Goal: Task Accomplishment & Management: Use online tool/utility

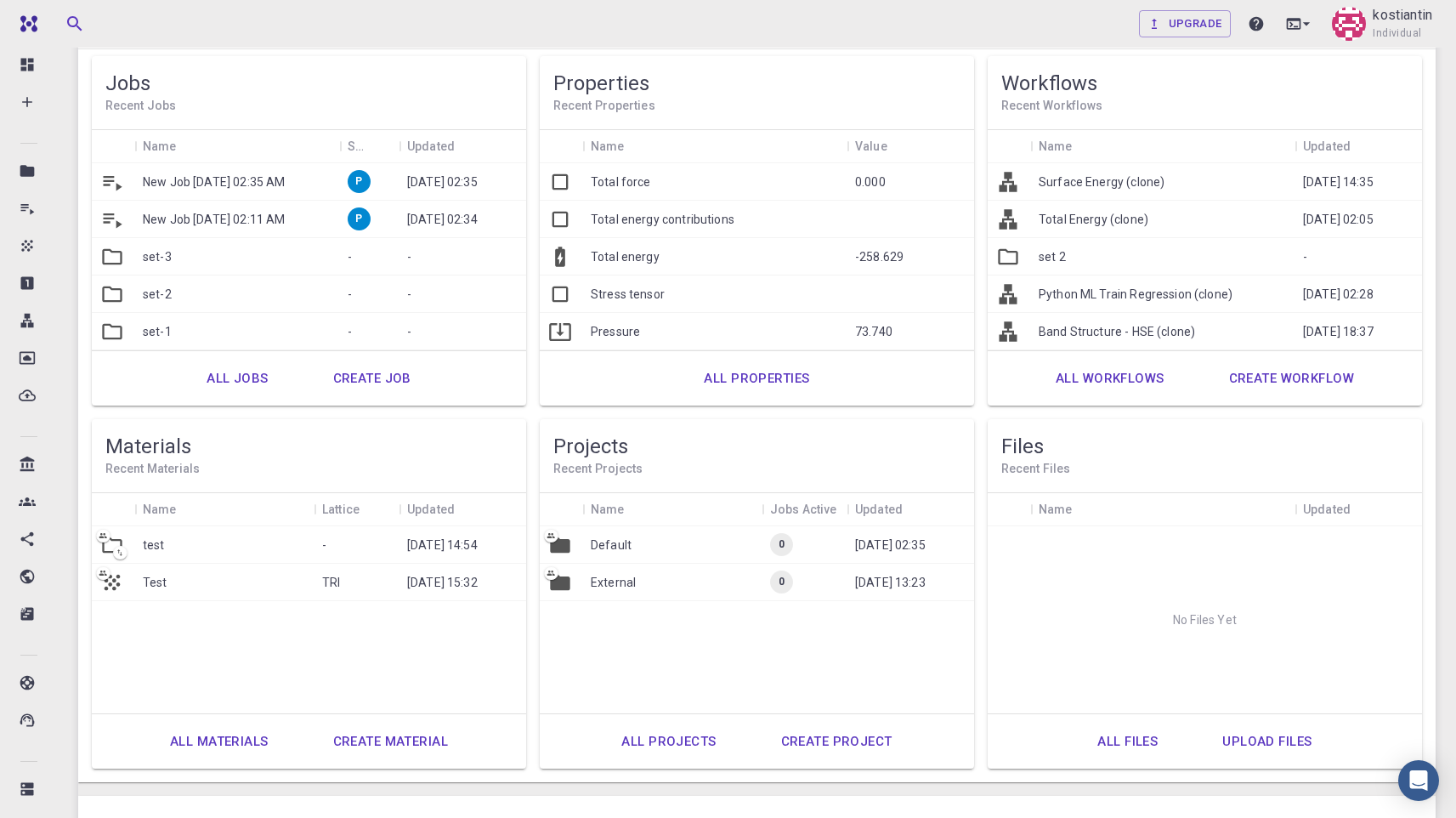
scroll to position [137, 0]
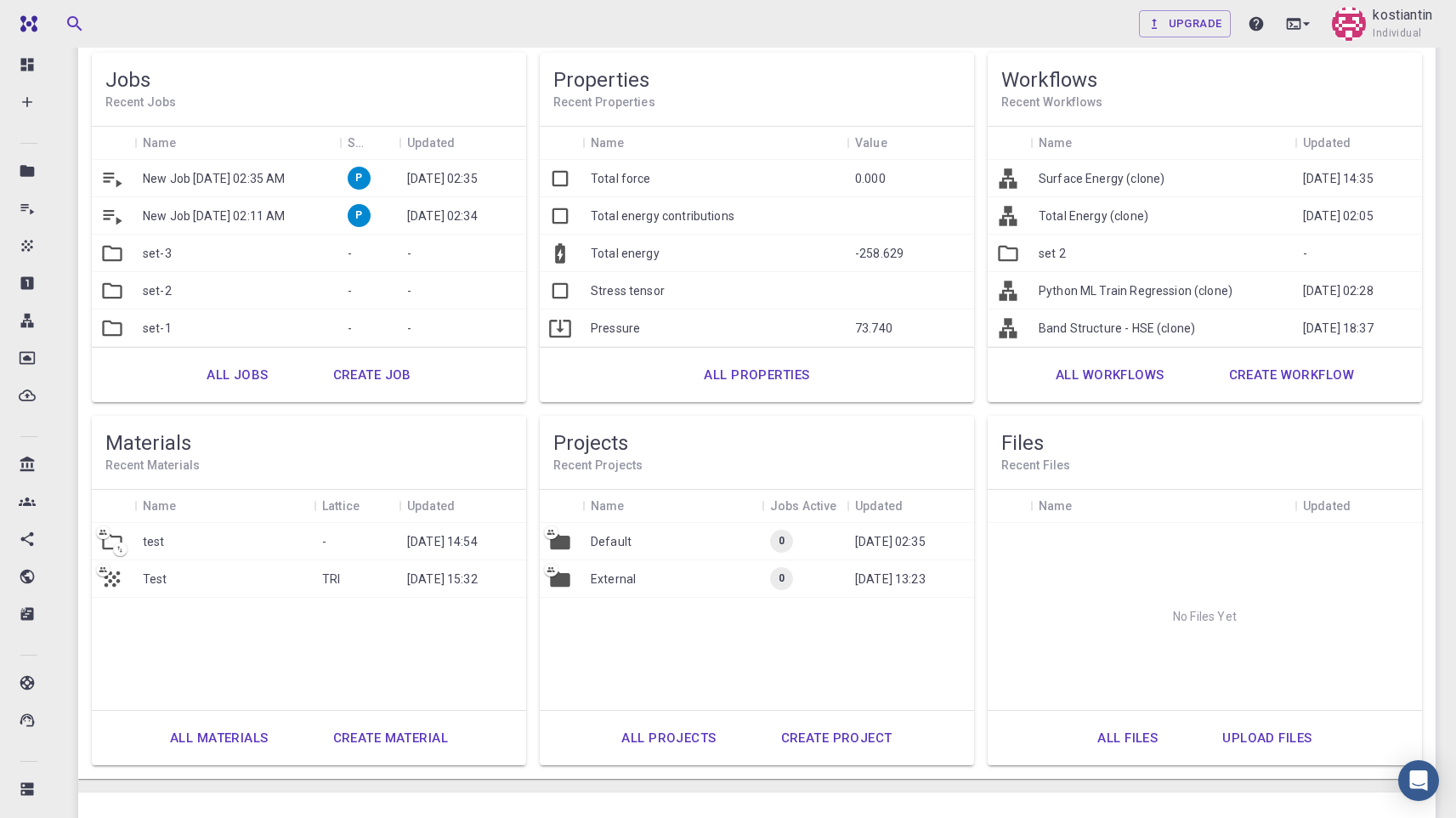
click at [239, 733] on link "All materials" at bounding box center [219, 738] width 136 height 41
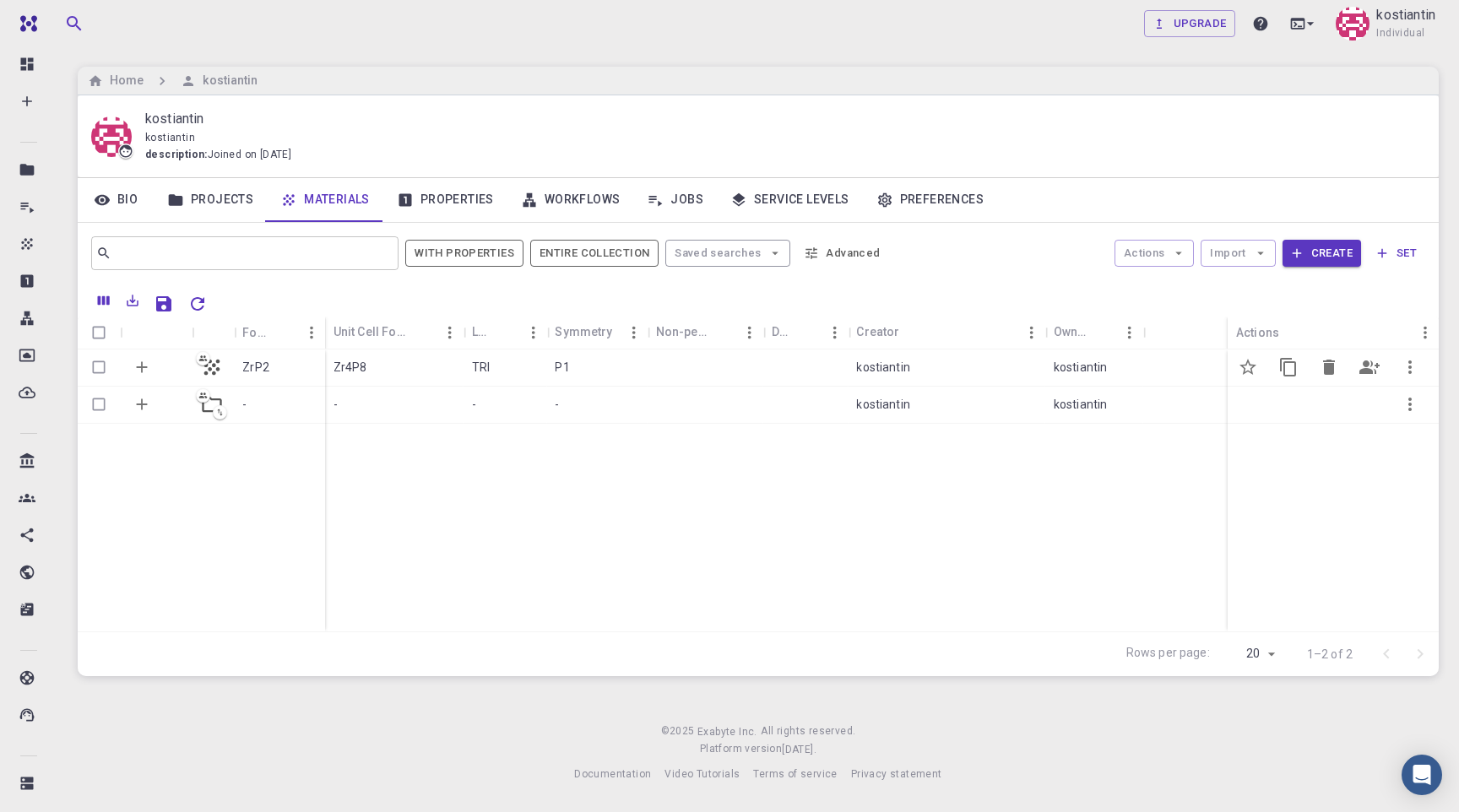
click at [1411, 365] on icon "button" at bounding box center [1409, 367] width 20 height 20
click at [1396, 435] on span "Copy" at bounding box center [1391, 435] width 25 height 17
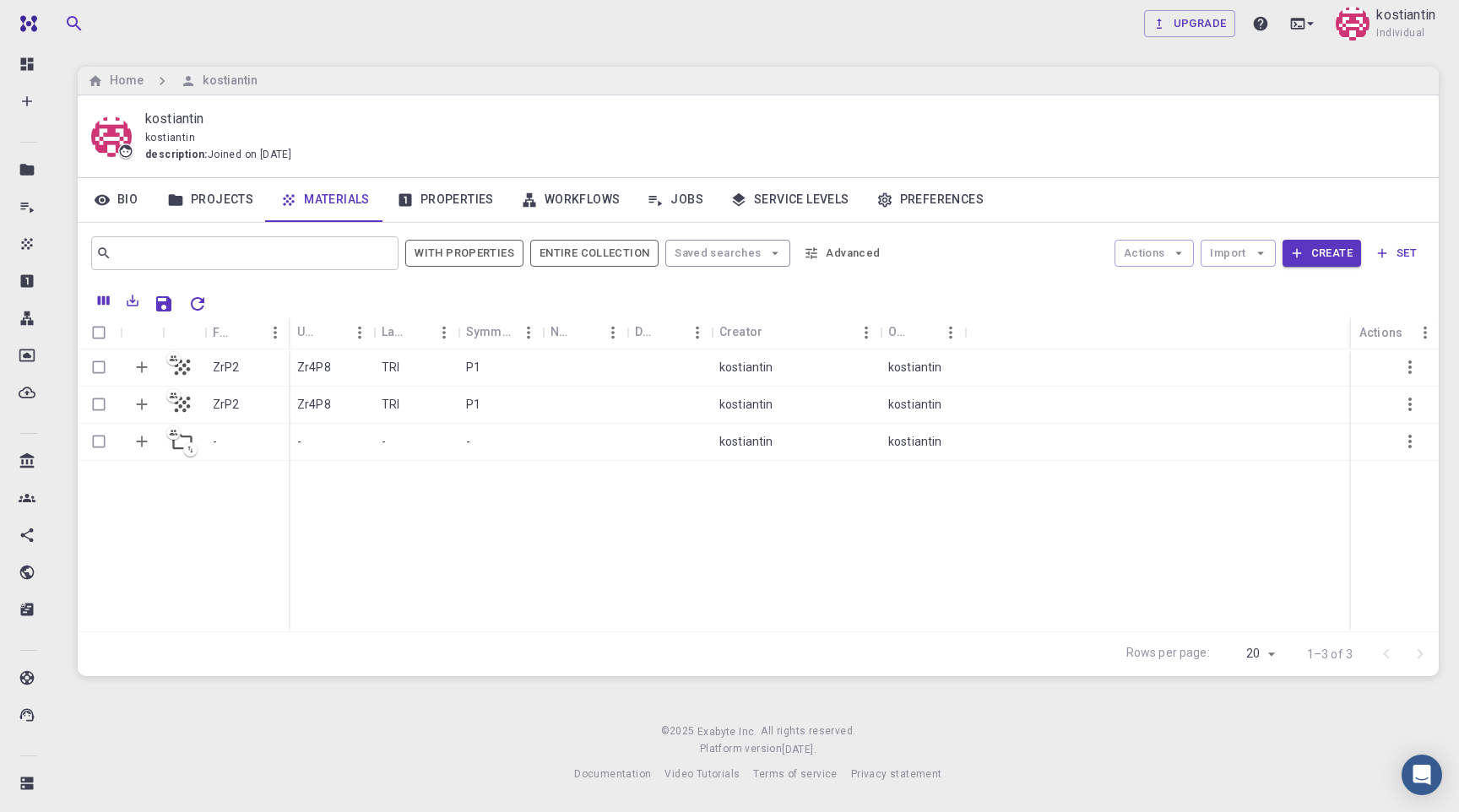
drag, startPoint x: 1354, startPoint y: 340, endPoint x: 1206, endPoint y: 339, distance: 148.0
click at [1206, 339] on div "Formula Unit Cell Formula Lattice Symmetry Non-periodic Default Creator Owner A…" at bounding box center [758, 333] width 1360 height 33
click at [1249, 364] on icon "Set default" at bounding box center [1247, 367] width 17 height 16
drag, startPoint x: 1356, startPoint y: 328, endPoint x: 1092, endPoint y: 321, distance: 264.1
click at [1093, 322] on div "Formula Unit Cell Formula Lattice Symmetry Non-periodic Default Creator Owner A…" at bounding box center [758, 333] width 1360 height 33
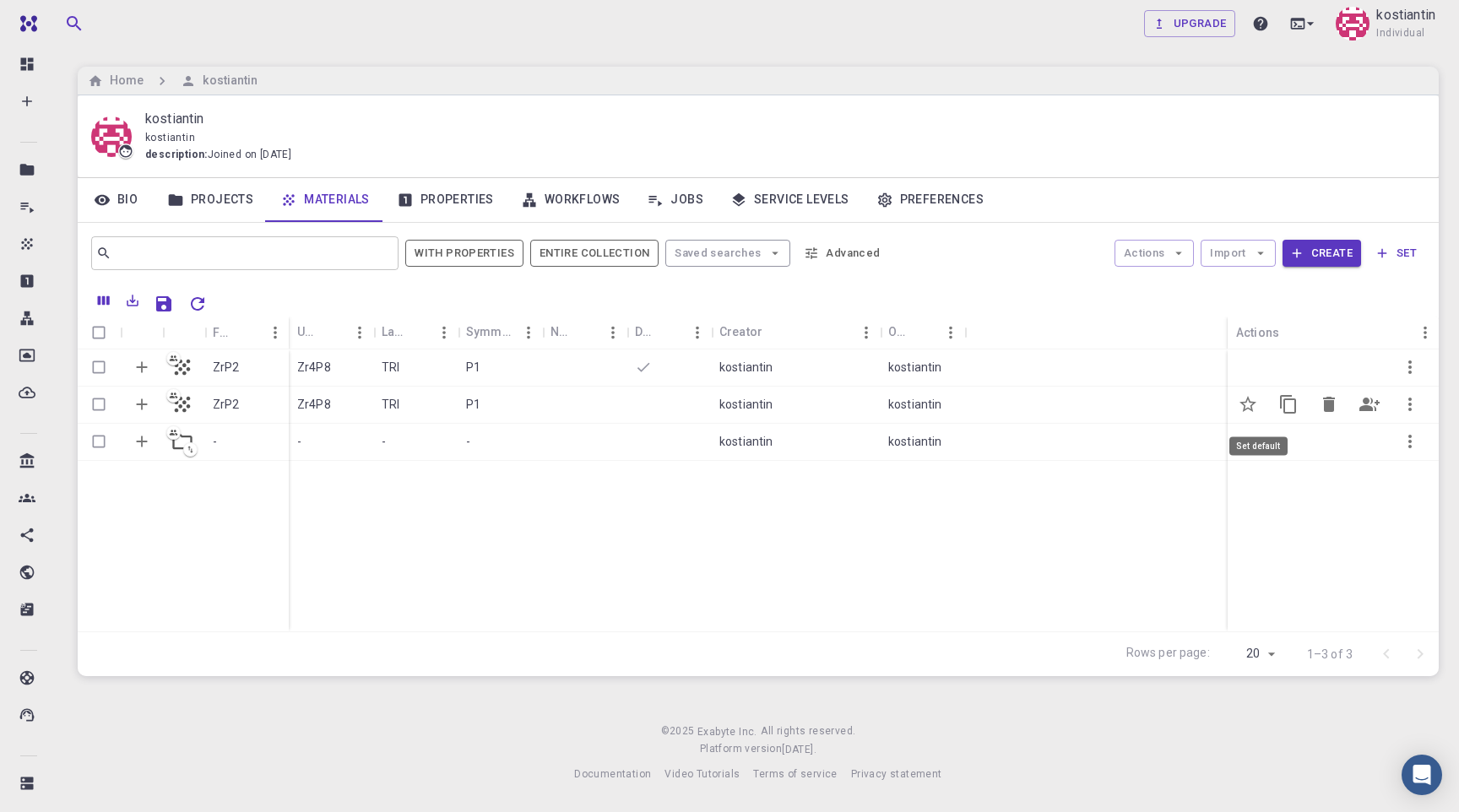
click at [1252, 409] on icon "Set default" at bounding box center [1247, 404] width 20 height 20
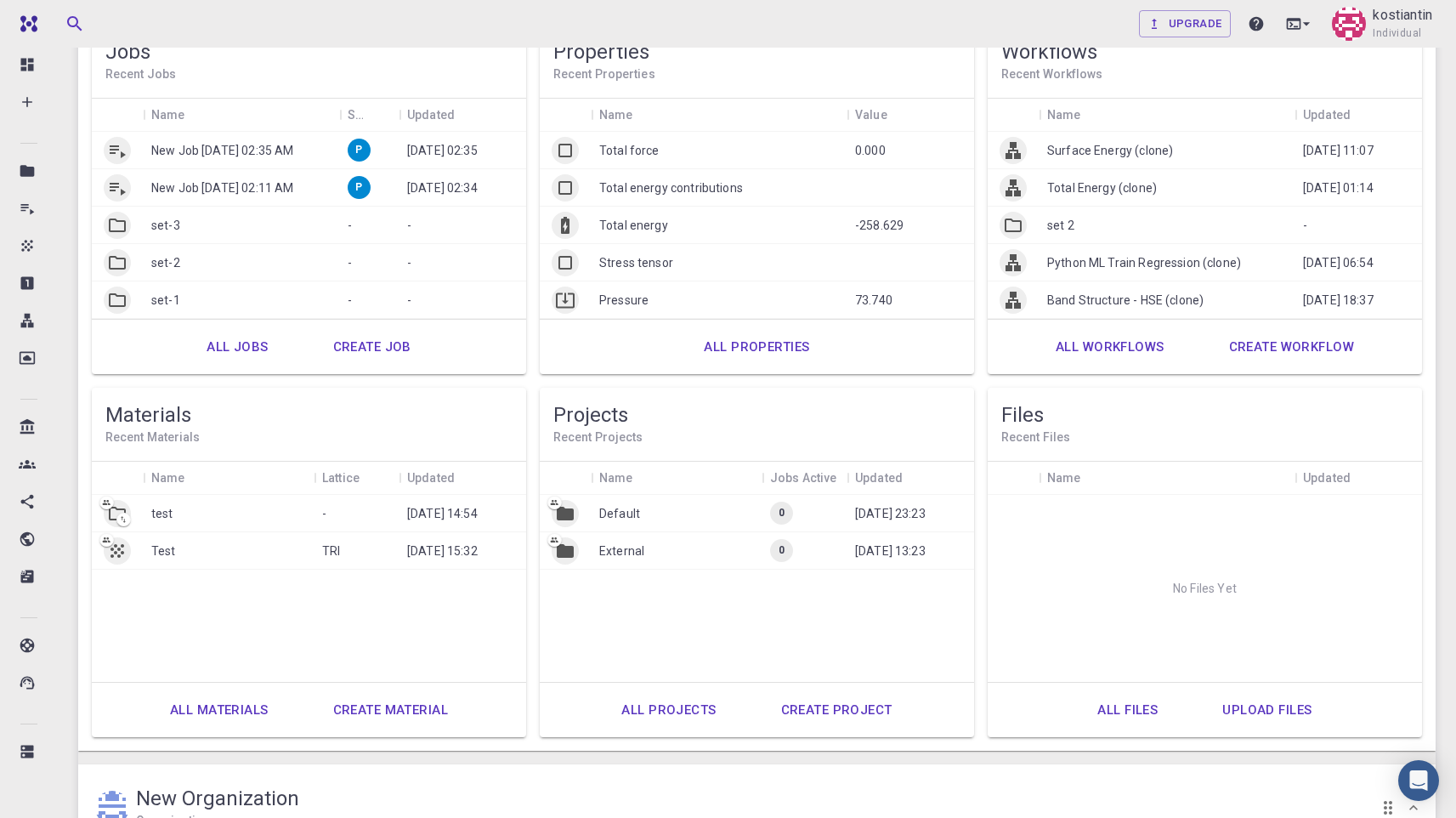
scroll to position [171, 0]
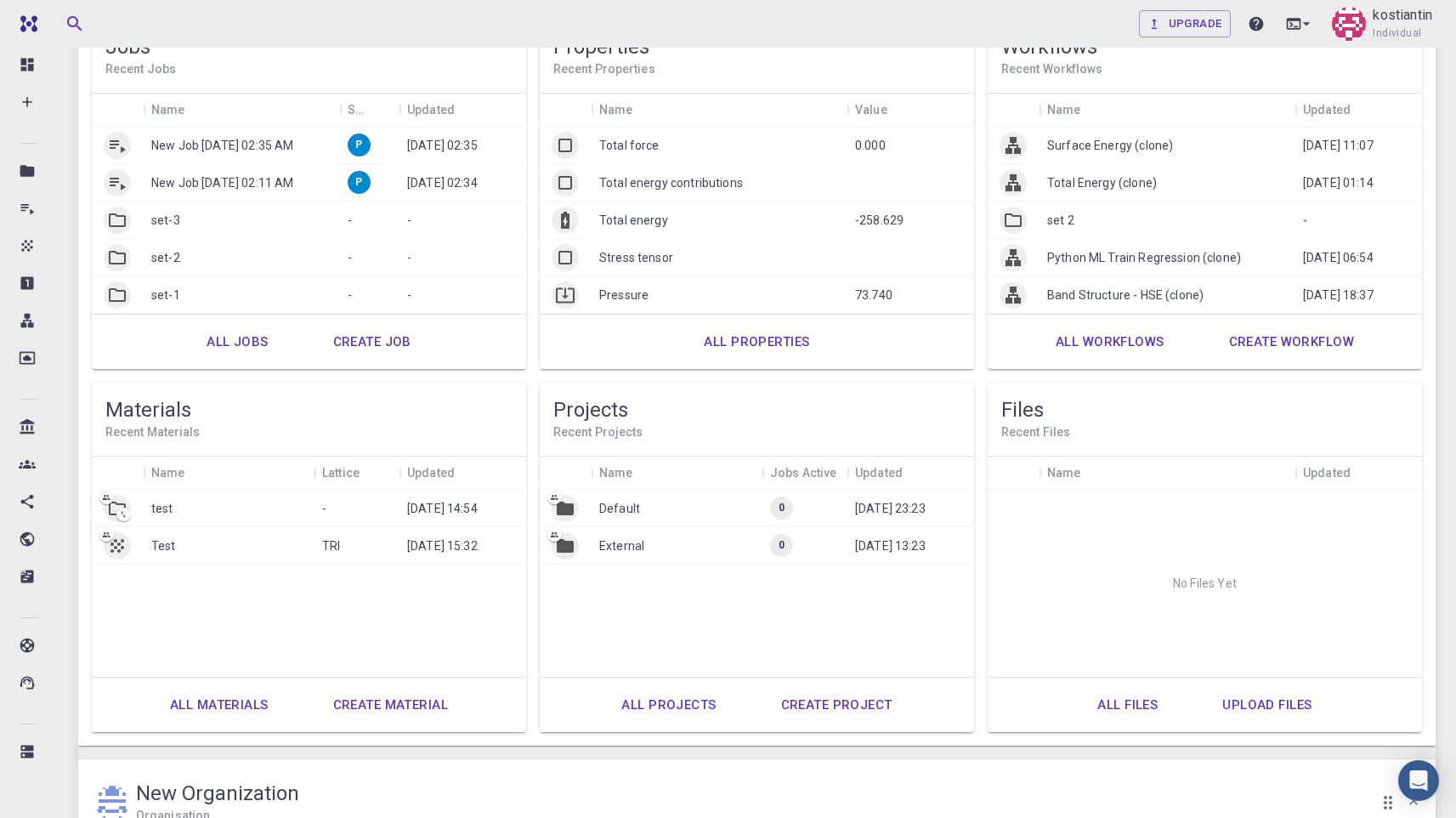
click at [208, 706] on link "All materials" at bounding box center [219, 705] width 136 height 41
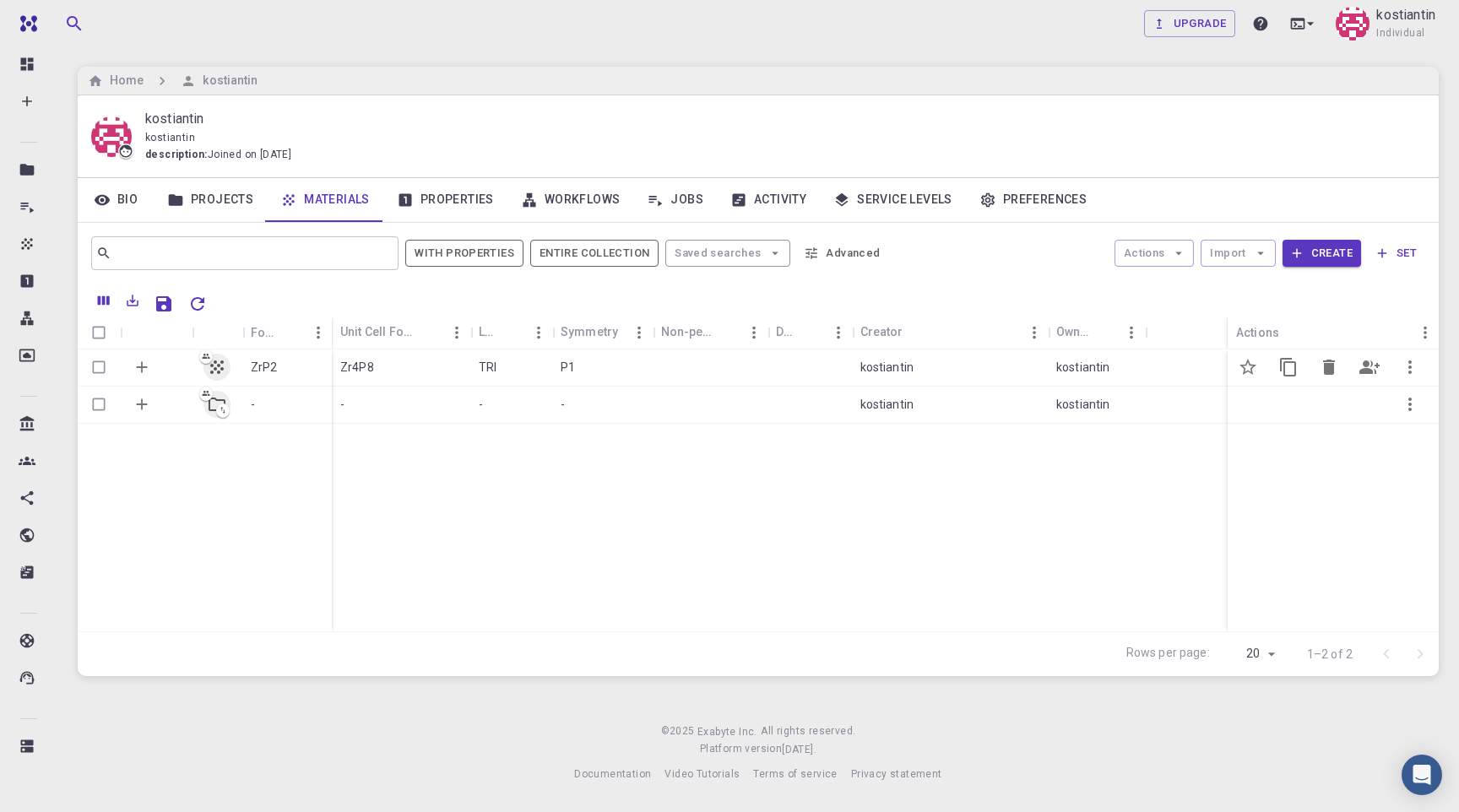
click at [1419, 366] on icon "button" at bounding box center [1409, 367] width 20 height 20
click at [1390, 431] on span "Copy" at bounding box center [1391, 436] width 25 height 17
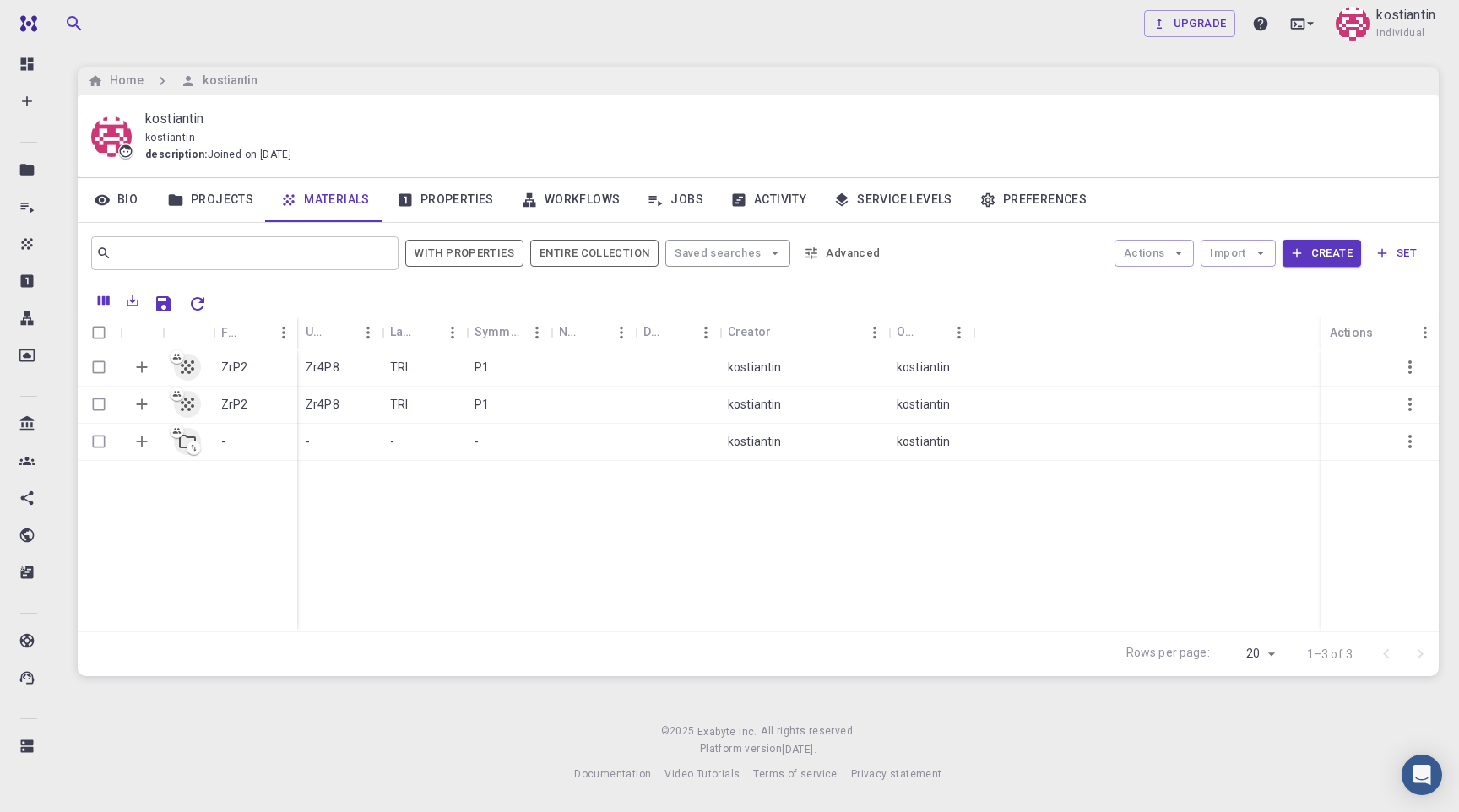
drag, startPoint x: 1355, startPoint y: 327, endPoint x: 1152, endPoint y: 323, distance: 203.0
click at [1152, 324] on div "Formula Unit Cell Formula Lattice Symmetry Non-periodic Default Creator Owner A…" at bounding box center [758, 333] width 1360 height 33
click at [1250, 369] on icon "Set default" at bounding box center [1247, 367] width 17 height 16
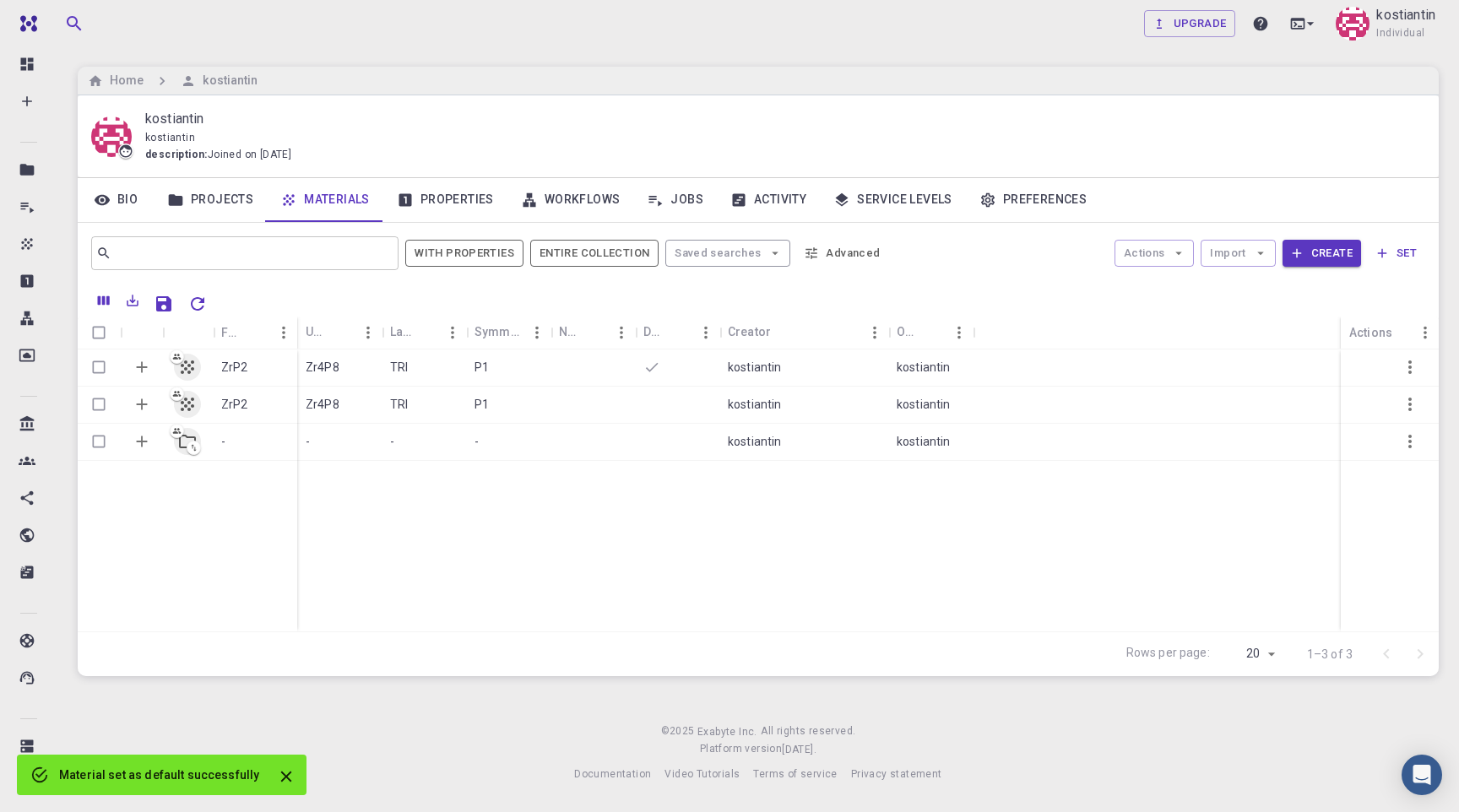
drag, startPoint x: 1355, startPoint y: 333, endPoint x: 1130, endPoint y: 331, distance: 225.0
click at [1130, 332] on div "Formula Unit Cell Formula Lattice Symmetry Non-periodic Default Creator Owner A…" at bounding box center [758, 333] width 1360 height 33
click at [1253, 409] on icon "Set default" at bounding box center [1247, 404] width 20 height 20
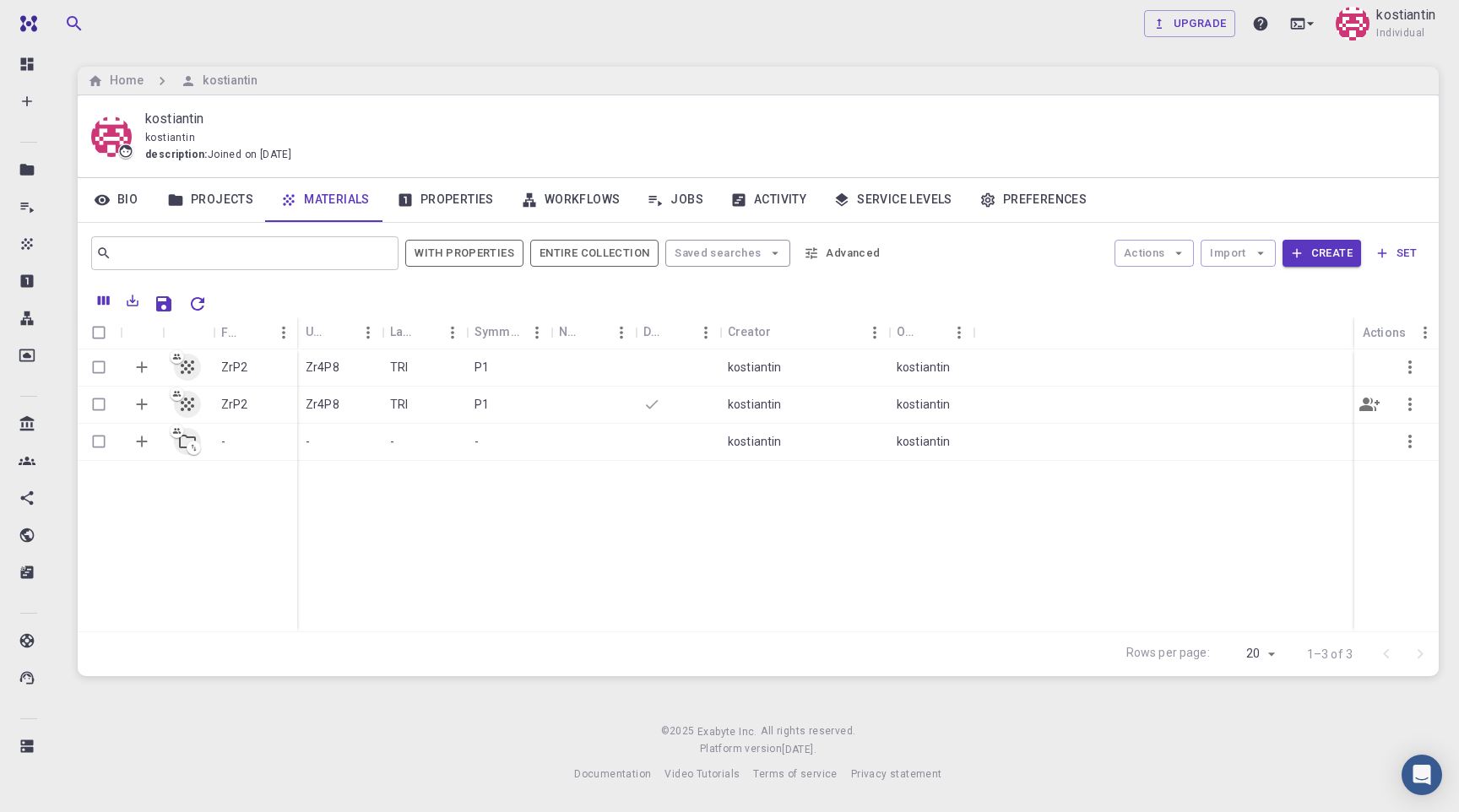
click at [238, 410] on p "ZrP2" at bounding box center [234, 404] width 27 height 17
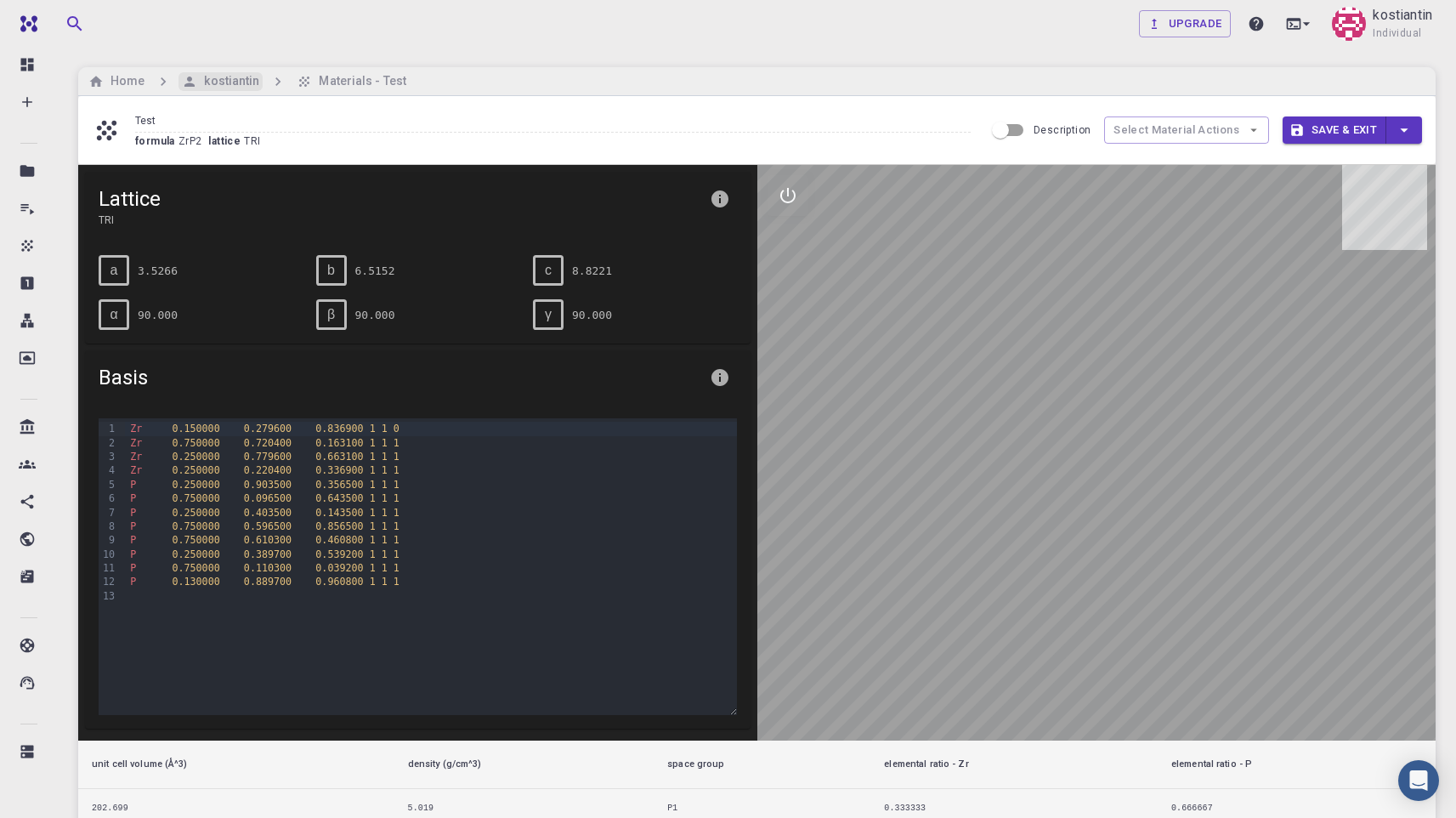
click at [227, 76] on h6 "kostiantin" at bounding box center [229, 82] width 62 height 19
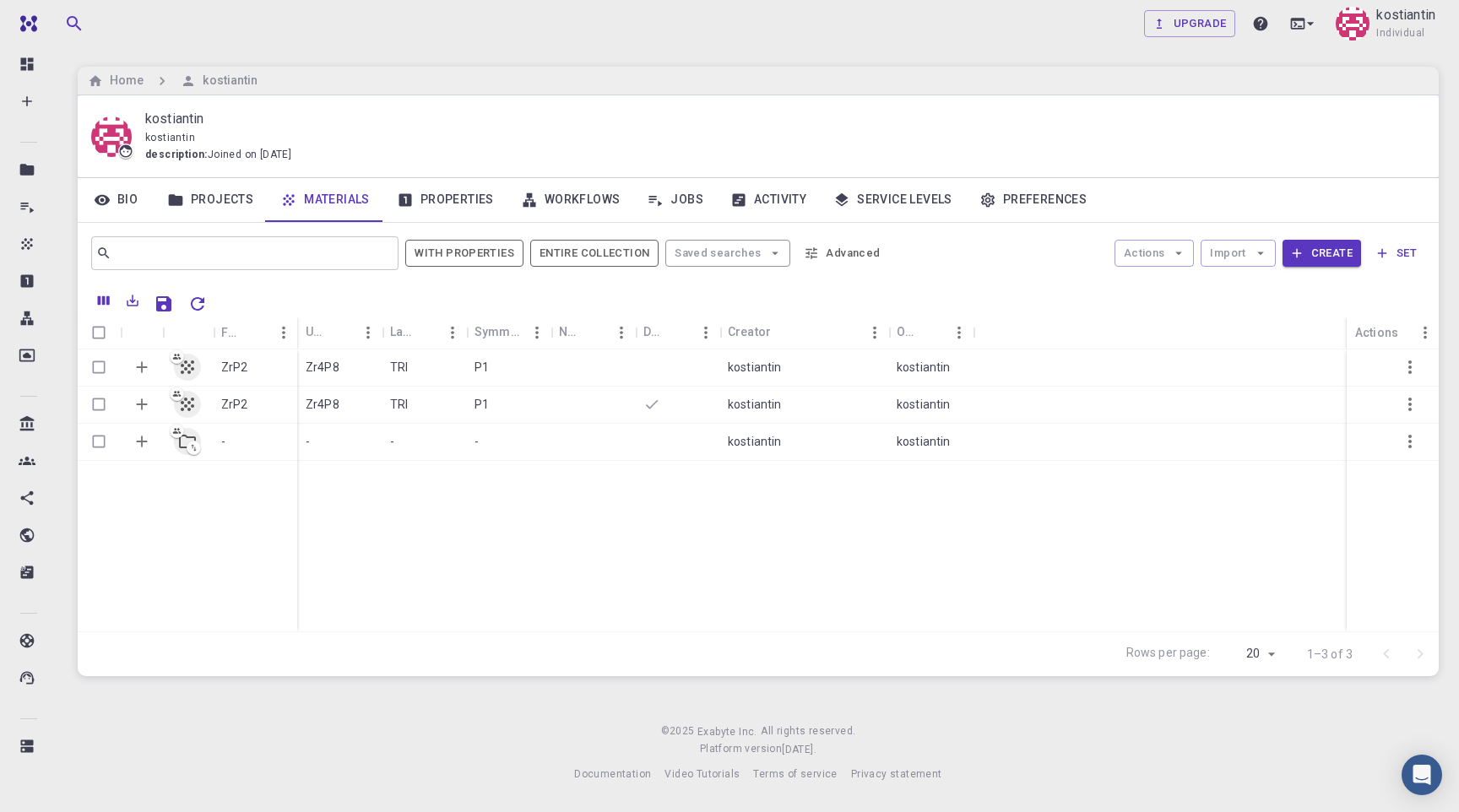
drag, startPoint x: 1355, startPoint y: 323, endPoint x: 1208, endPoint y: 321, distance: 147.0
click at [1208, 321] on div "Formula Unit Cell Formula Lattice Symmetry Non-periodic Default Creator Owner A…" at bounding box center [758, 333] width 1360 height 33
click at [1246, 370] on icon "Set default" at bounding box center [1247, 367] width 20 height 20
click at [688, 197] on link "Jobs" at bounding box center [674, 200] width 84 height 44
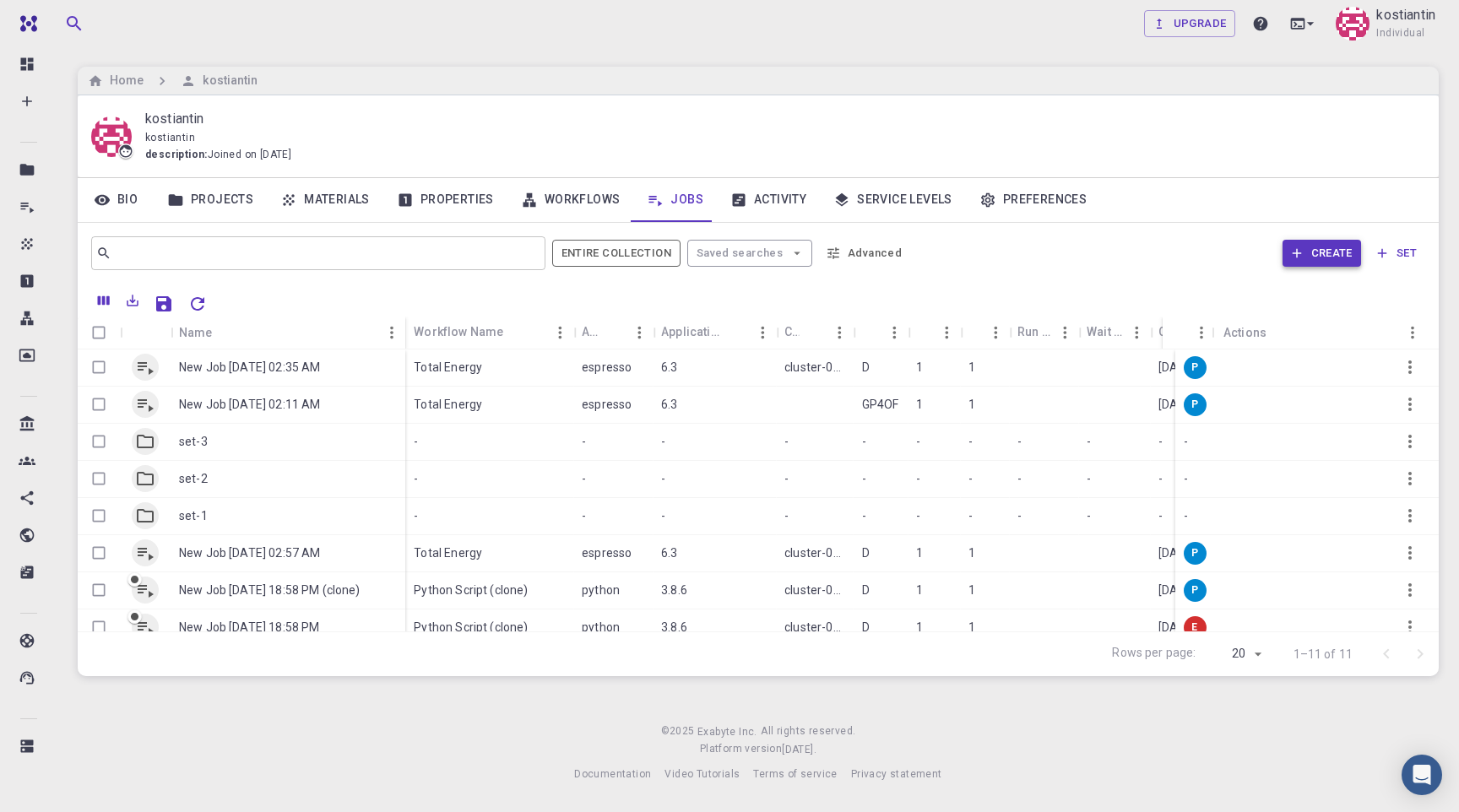
click at [1311, 249] on button "Create" at bounding box center [1321, 252] width 78 height 27
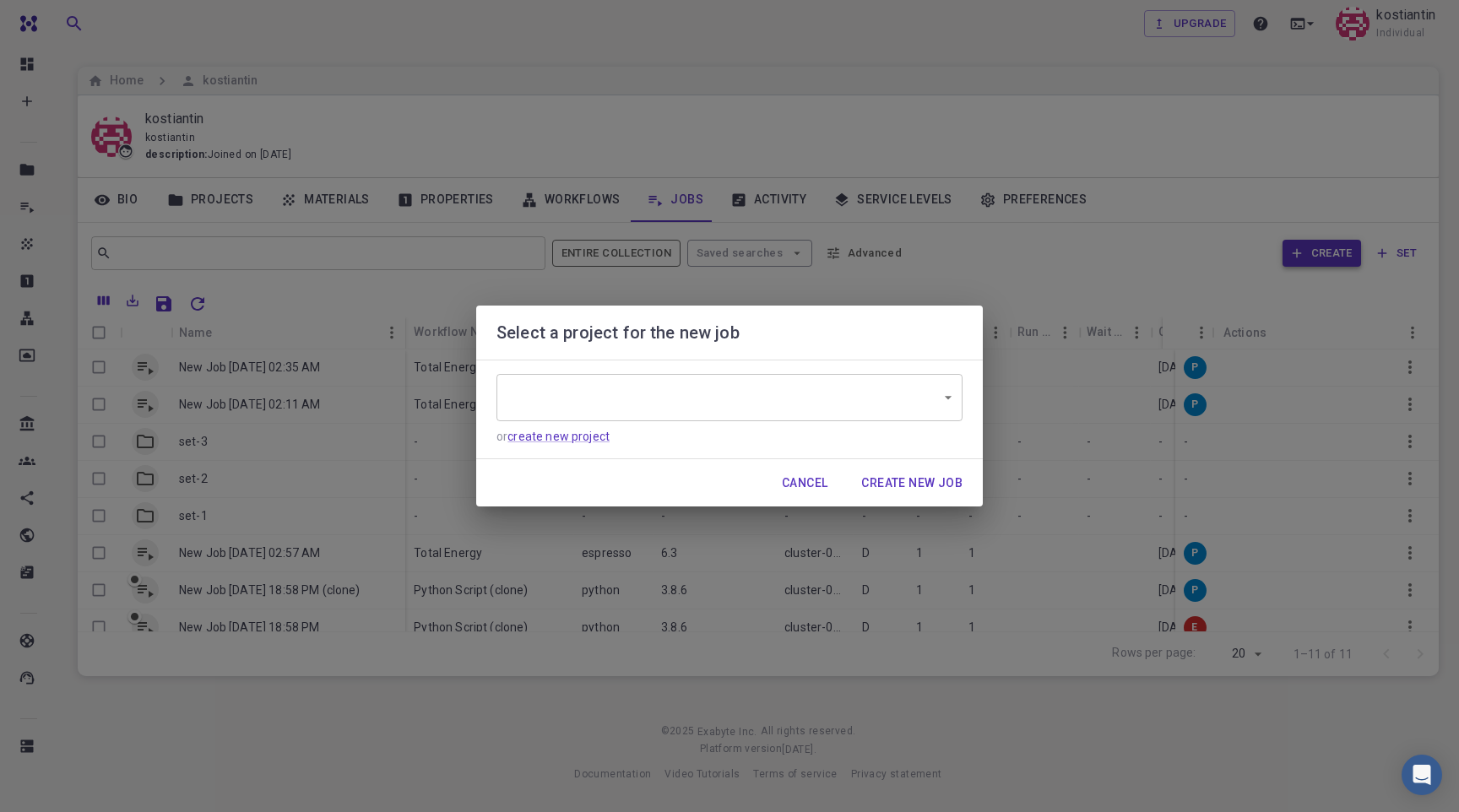
type input "65799yLxL6iXq2yPu"
click at [904, 477] on button "Create New Job" at bounding box center [912, 483] width 128 height 33
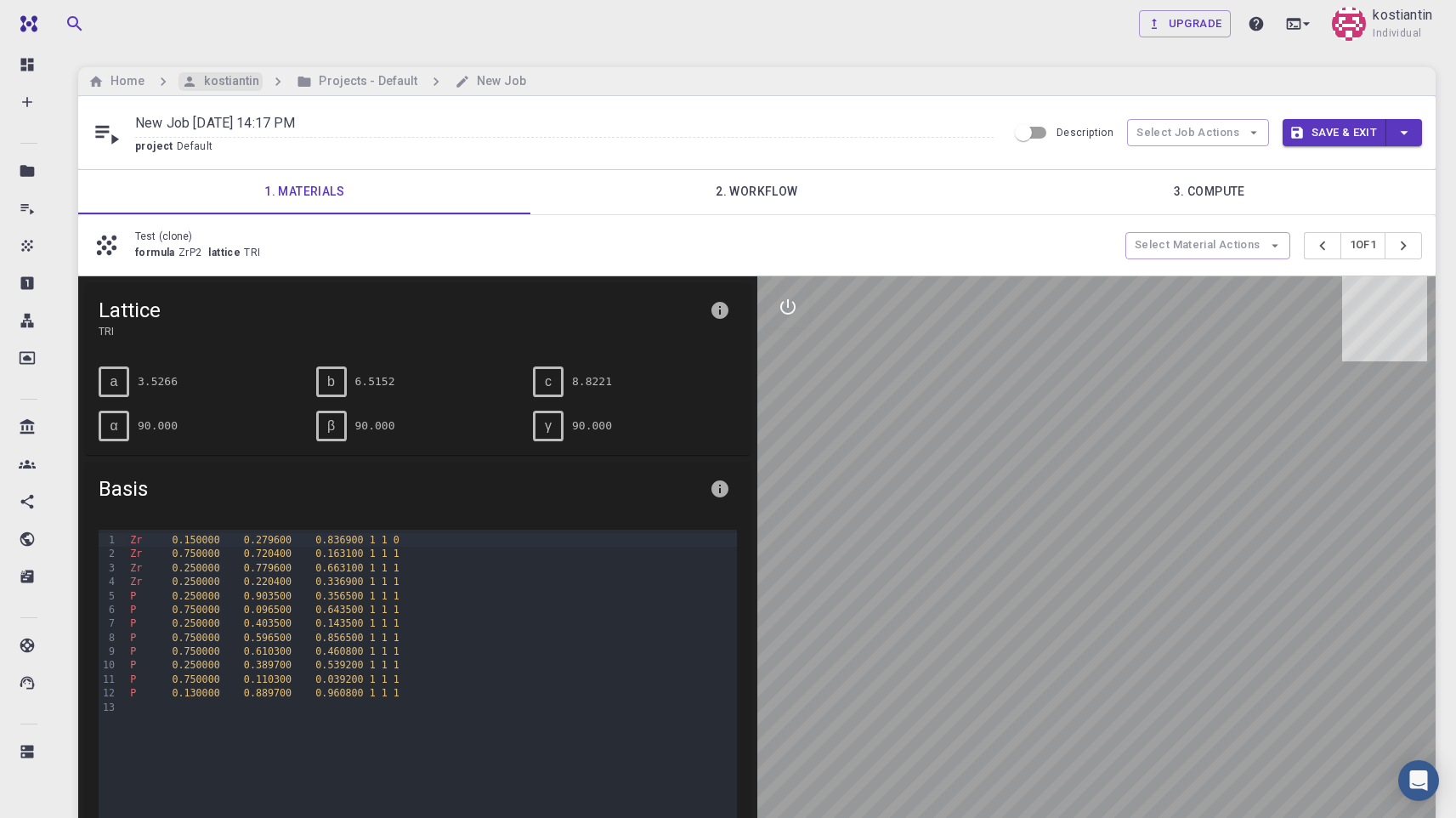
click at [232, 81] on h6 "kostiantin" at bounding box center [229, 82] width 62 height 19
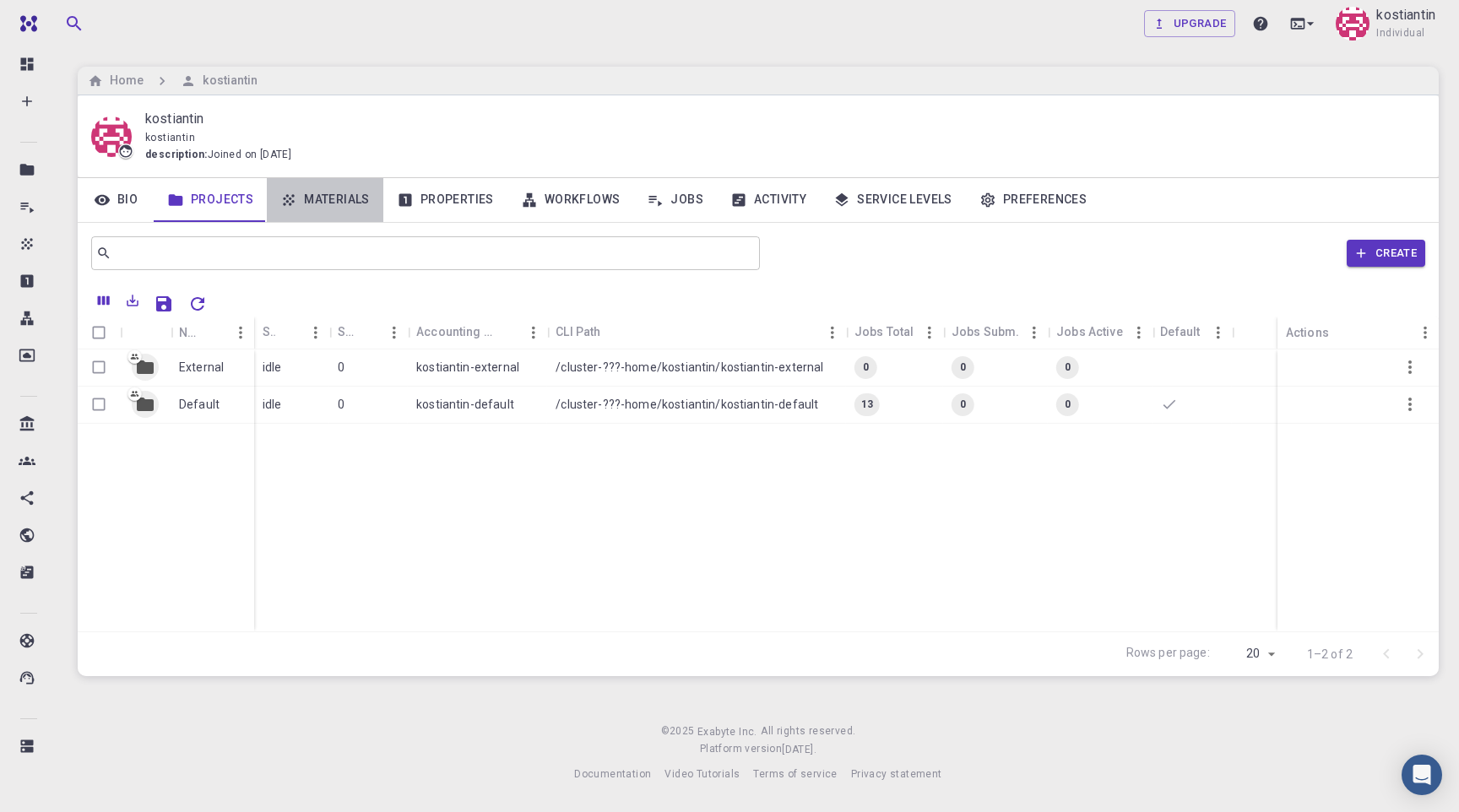
click at [321, 204] on link "Materials" at bounding box center [325, 200] width 116 height 44
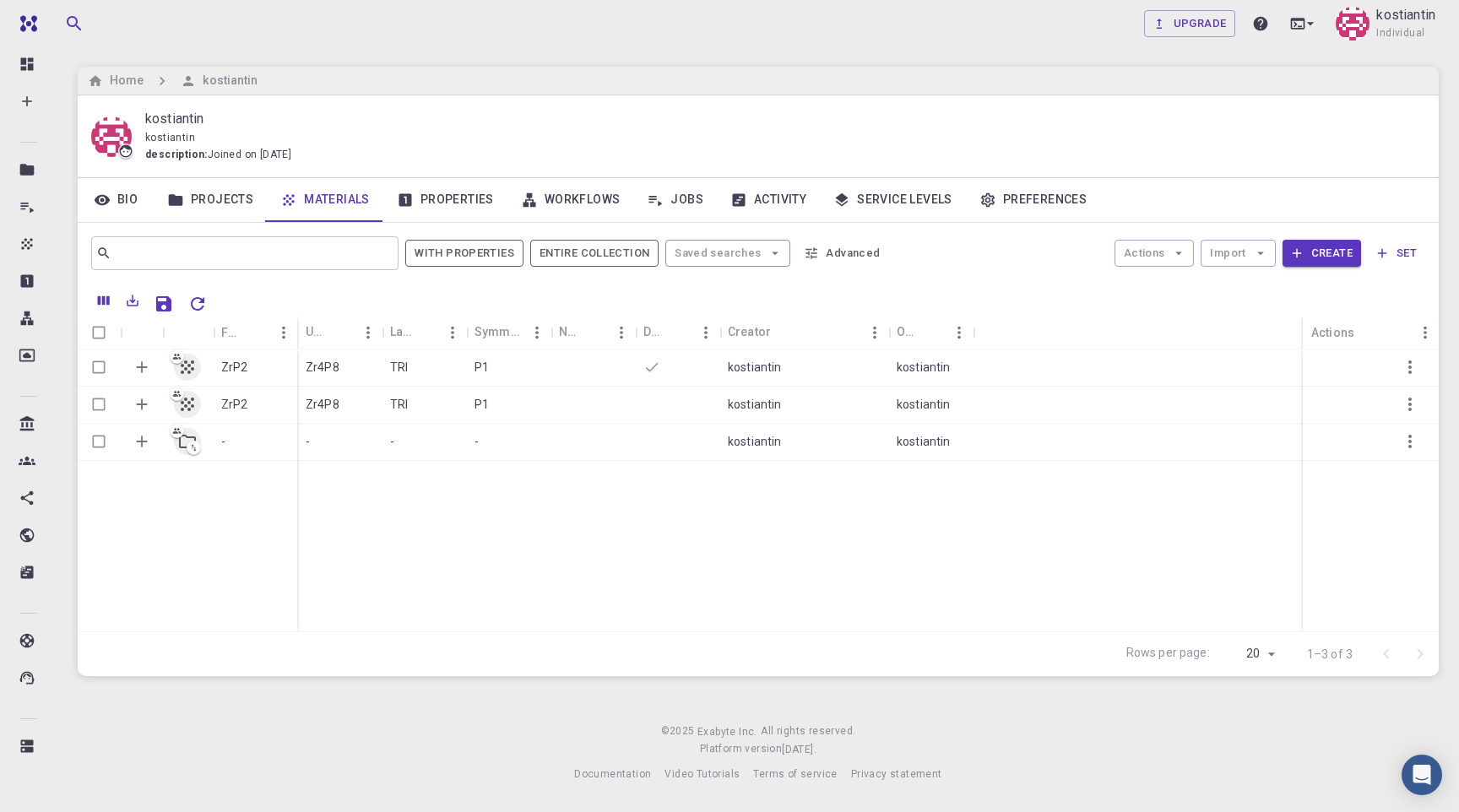
drag, startPoint x: 1355, startPoint y: 321, endPoint x: 1238, endPoint y: 320, distance: 117.0
click at [1293, 320] on div "Actions" at bounding box center [1301, 333] width 17 height 33
click at [1251, 412] on icon "Set default" at bounding box center [1247, 404] width 20 height 20
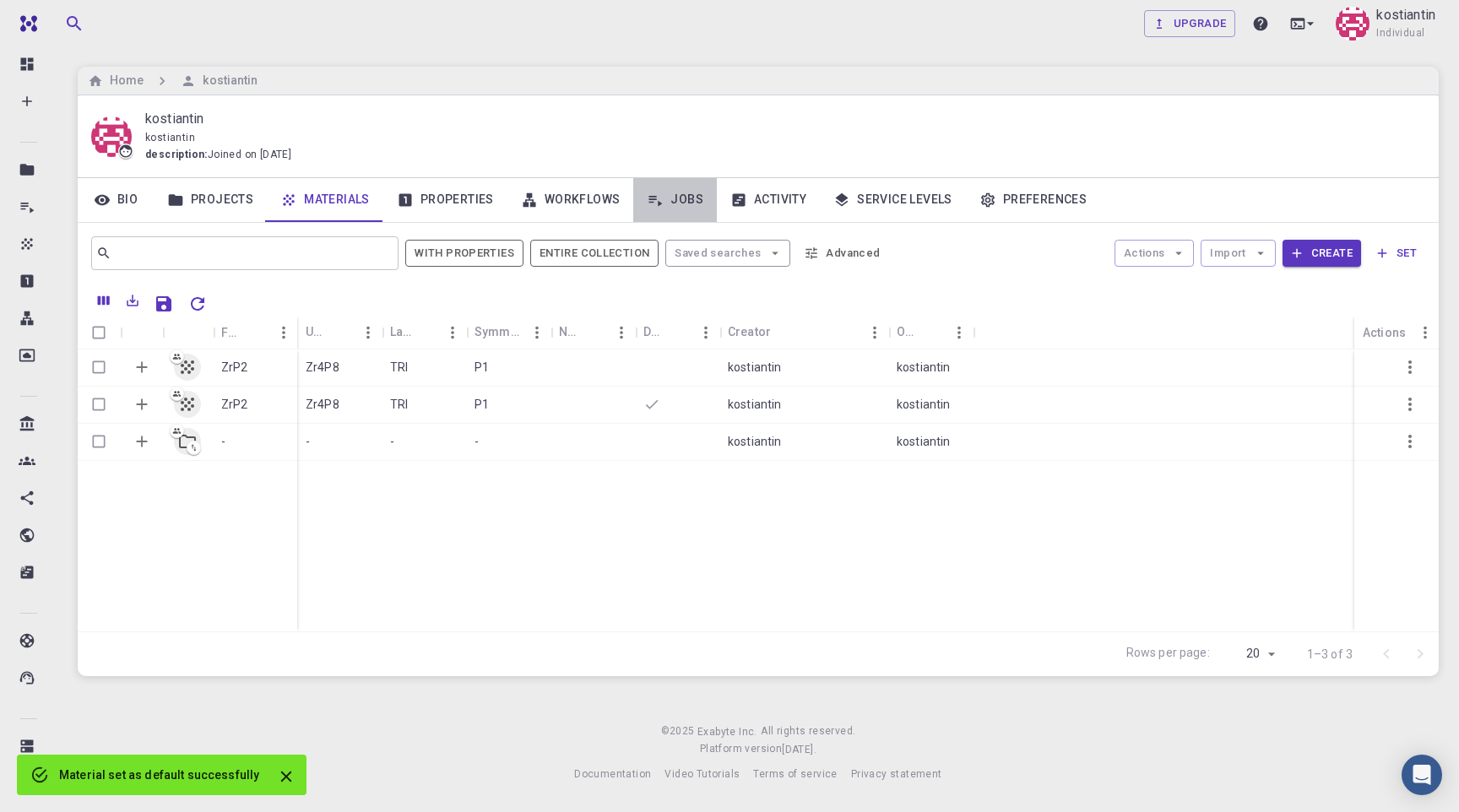
click at [672, 201] on link "Jobs" at bounding box center [674, 200] width 84 height 44
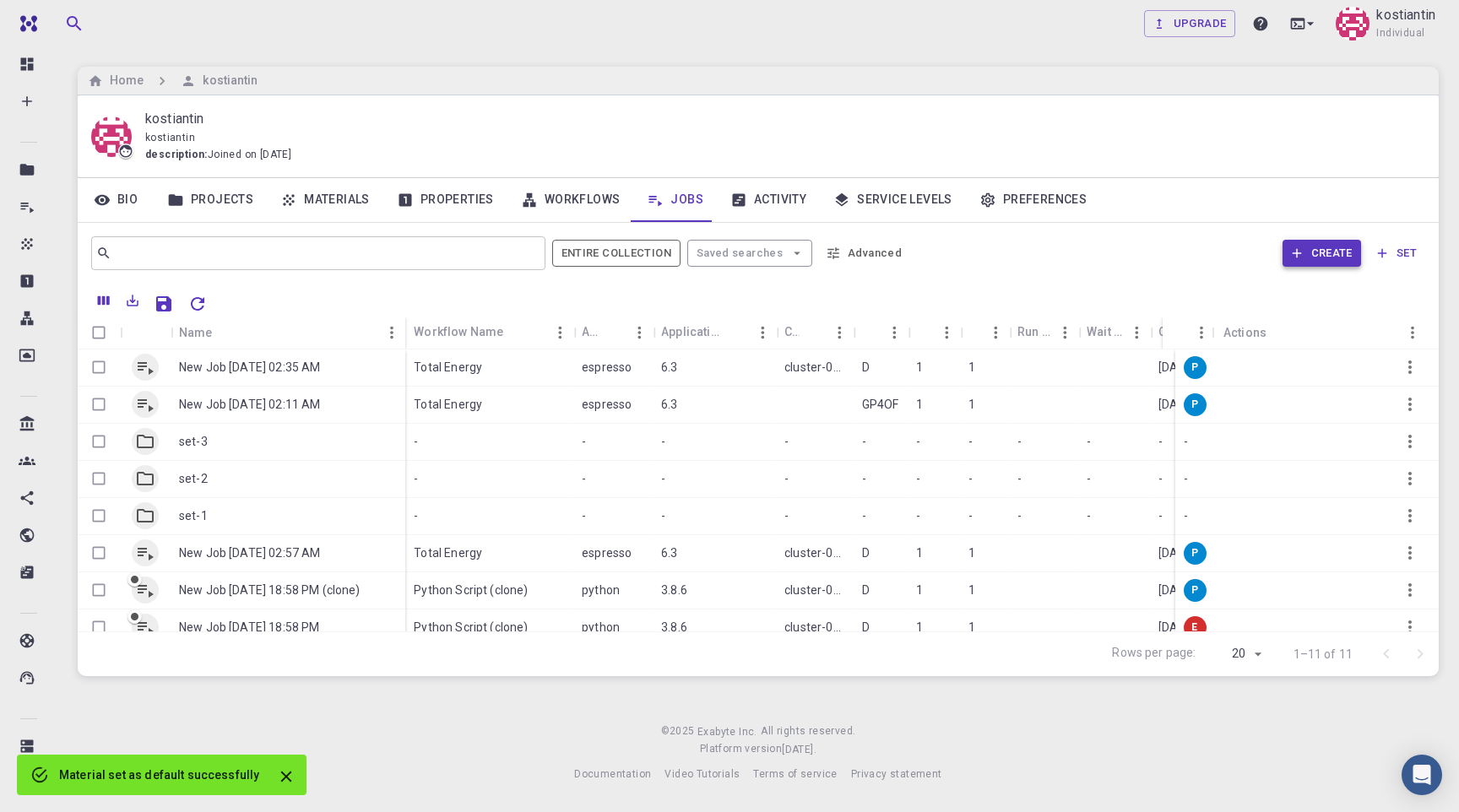
click at [1332, 253] on button "Create" at bounding box center [1321, 252] width 78 height 27
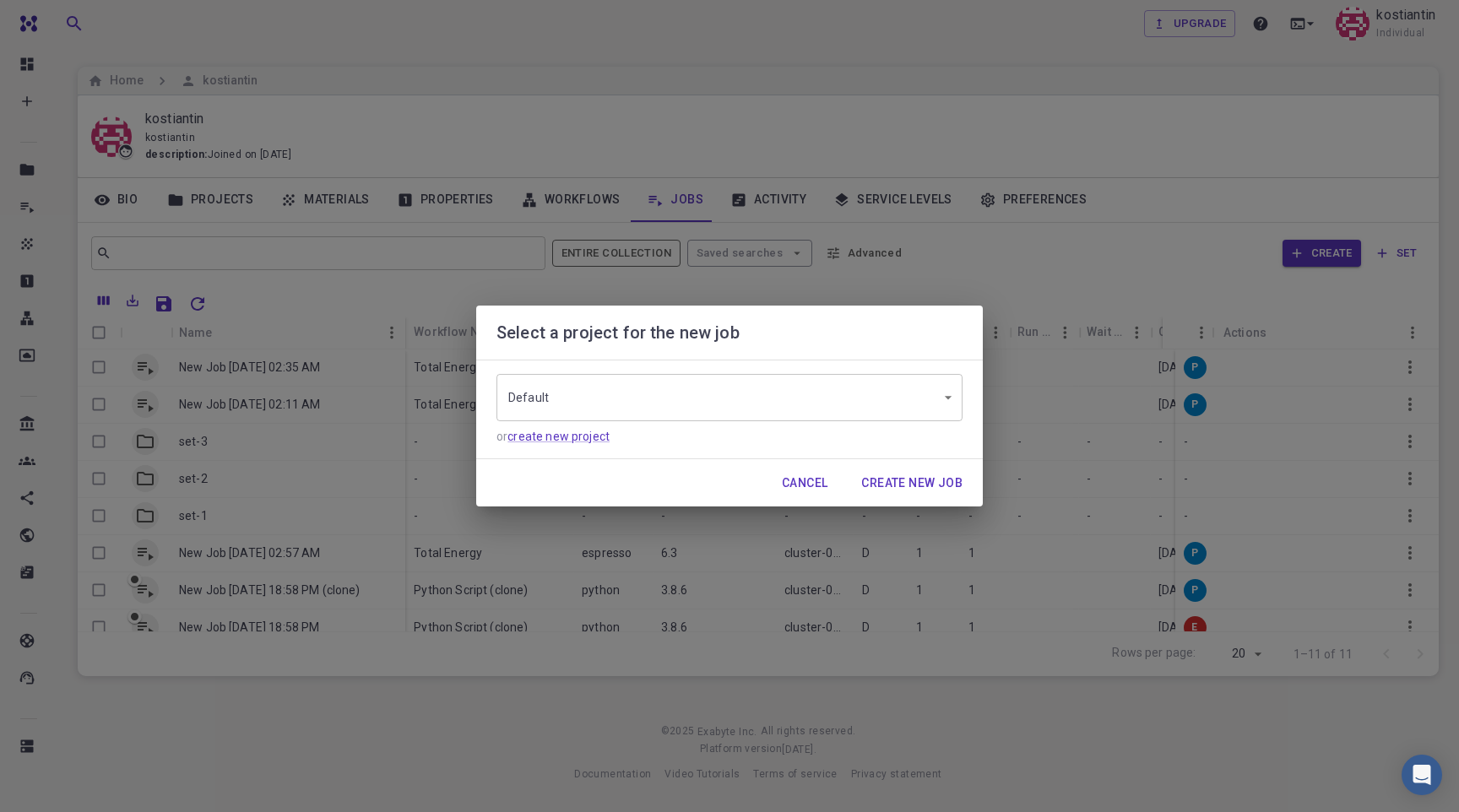
click at [907, 477] on button "Create New Job" at bounding box center [912, 483] width 128 height 33
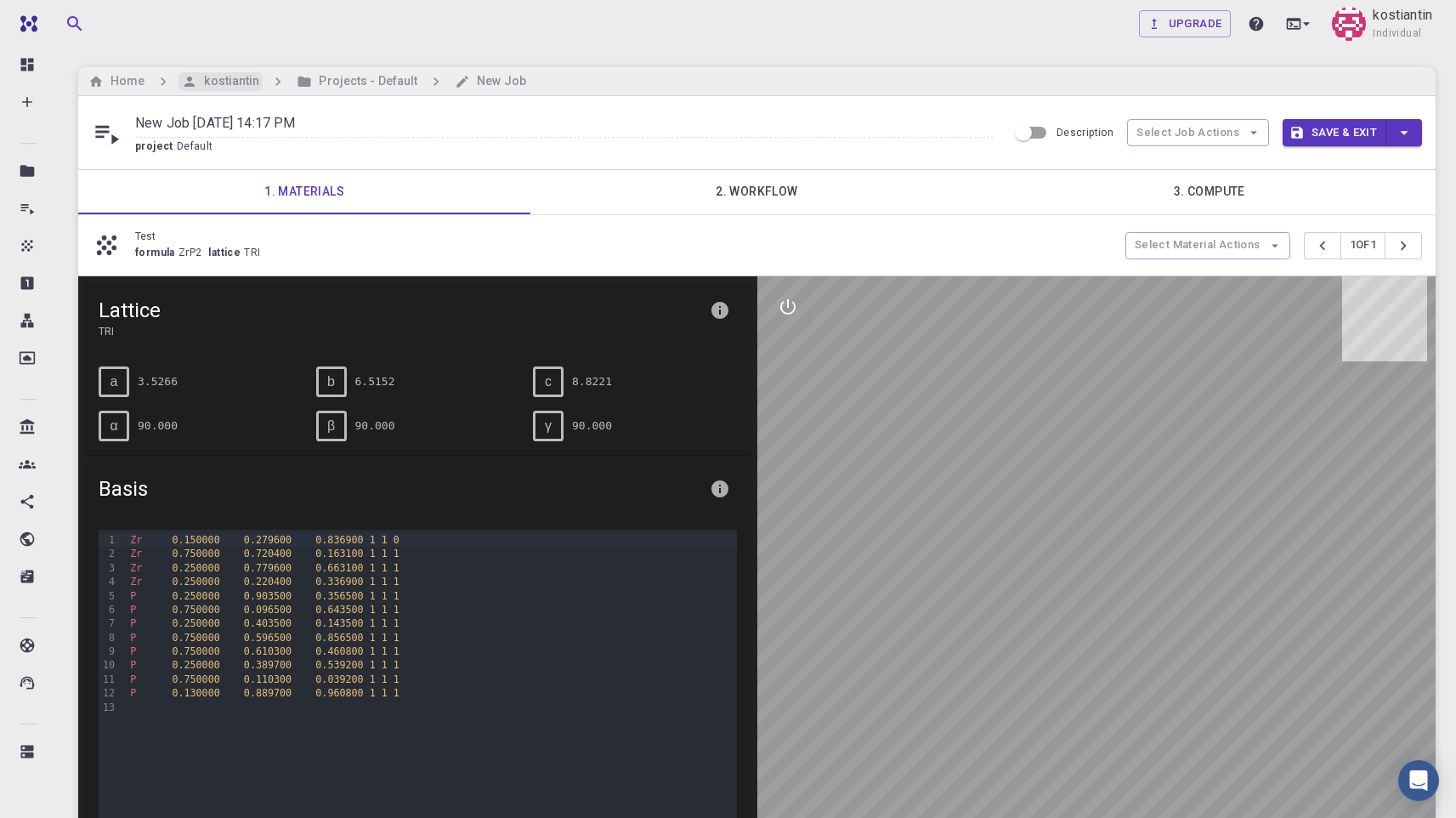
click at [225, 85] on h6 "kostiantin" at bounding box center [229, 82] width 62 height 19
